Goal: Navigation & Orientation: Find specific page/section

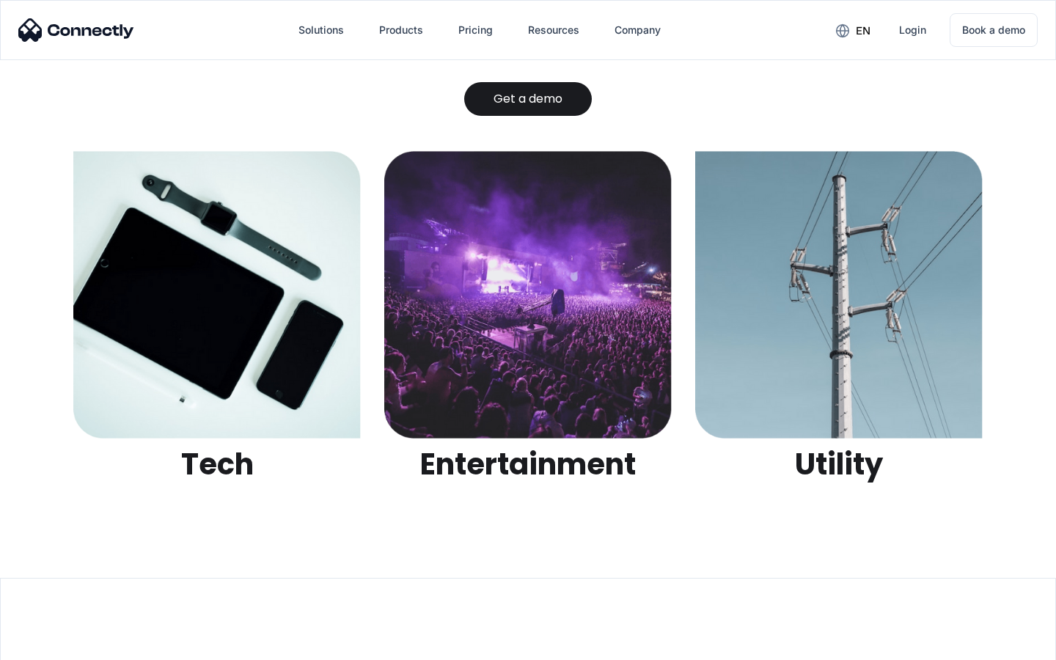
scroll to position [4626, 0]
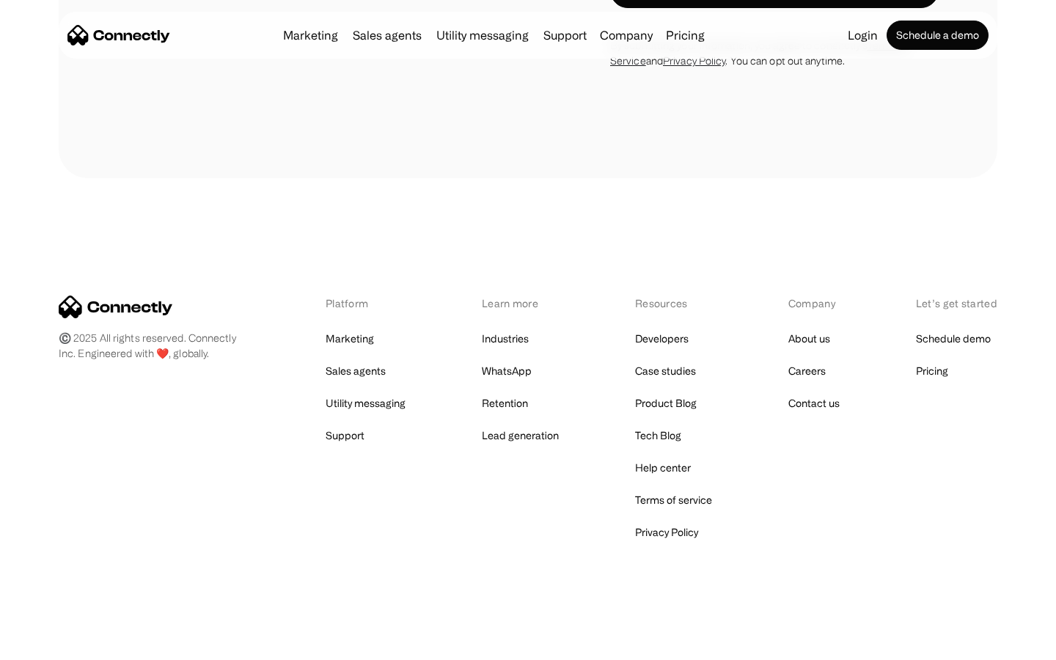
scroll to position [1601, 0]
